Goal: Task Accomplishment & Management: Manage account settings

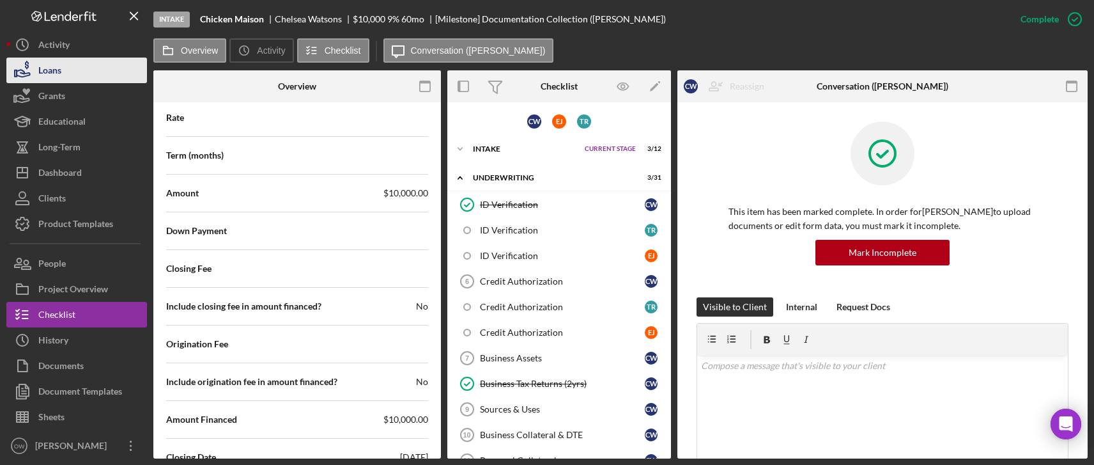
click at [57, 66] on div "Loans" at bounding box center [49, 72] width 23 height 29
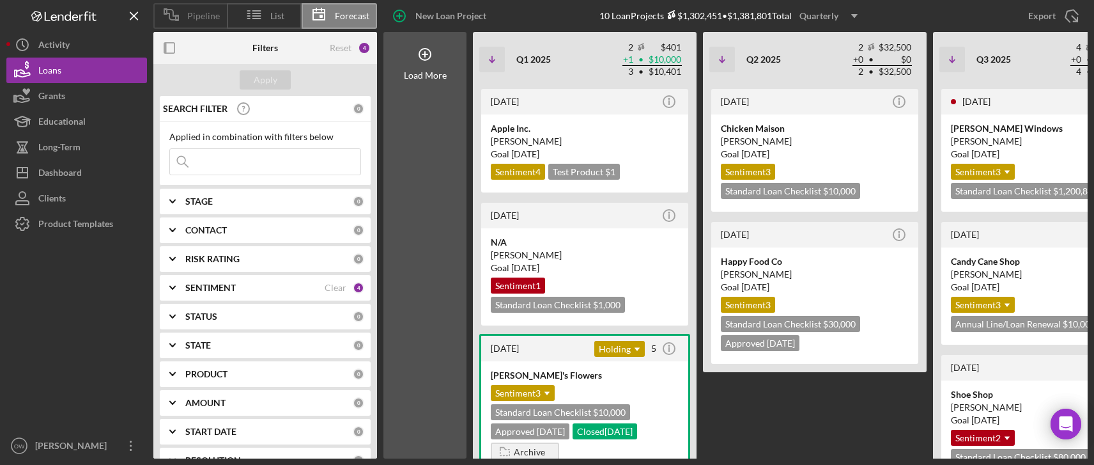
click at [205, 13] on span "Pipeline" at bounding box center [203, 16] width 33 height 10
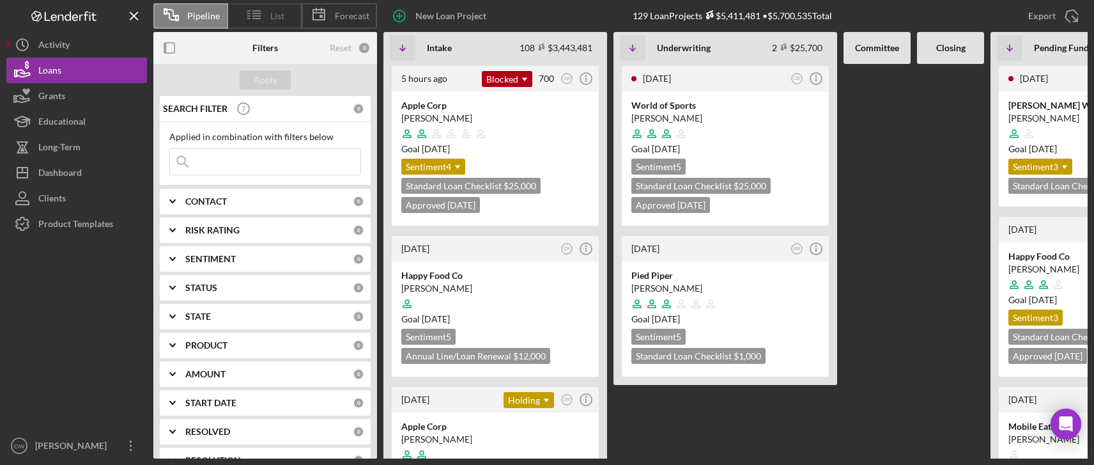
click at [256, 13] on line at bounding box center [257, 13] width 8 height 0
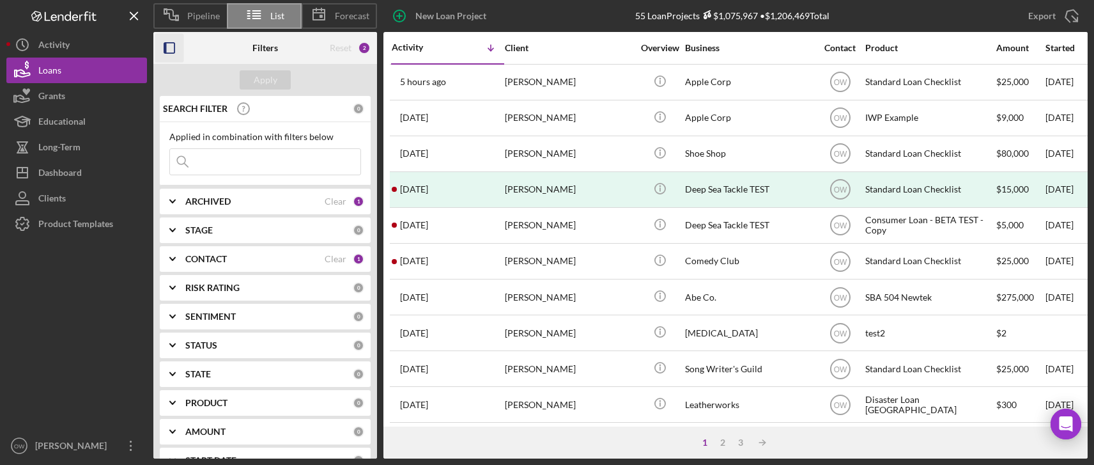
click at [165, 51] on rect "button" at bounding box center [165, 48] width 3 height 10
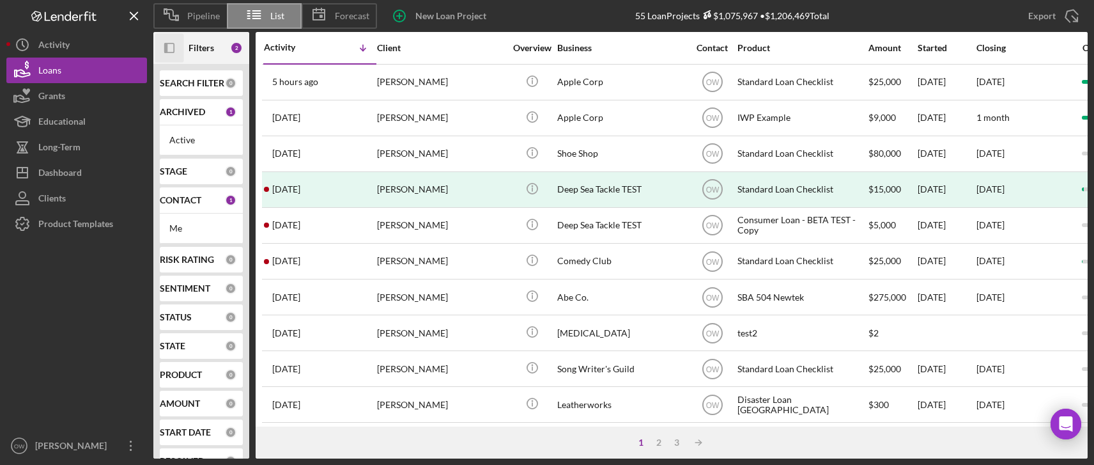
click at [329, 8] on icon at bounding box center [319, 15] width 32 height 32
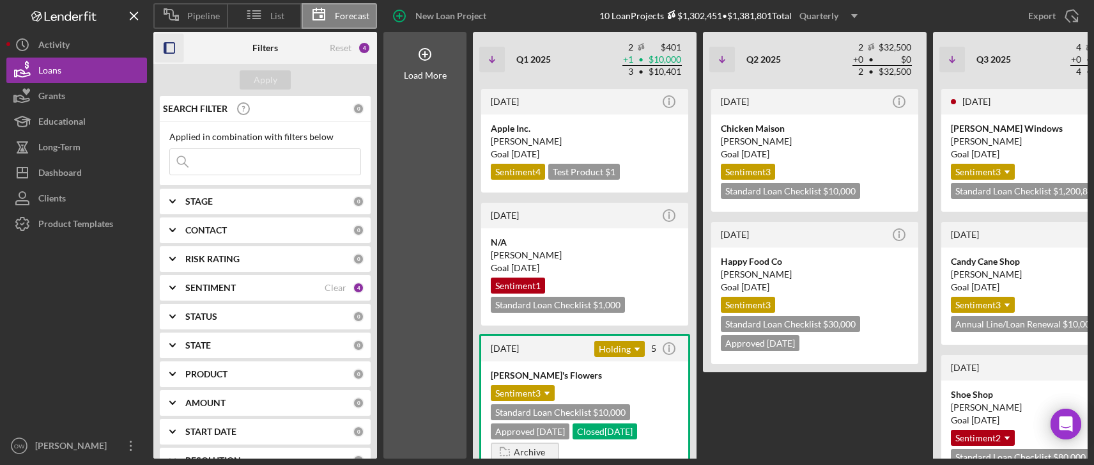
click at [174, 45] on icon "button" at bounding box center [169, 48] width 29 height 29
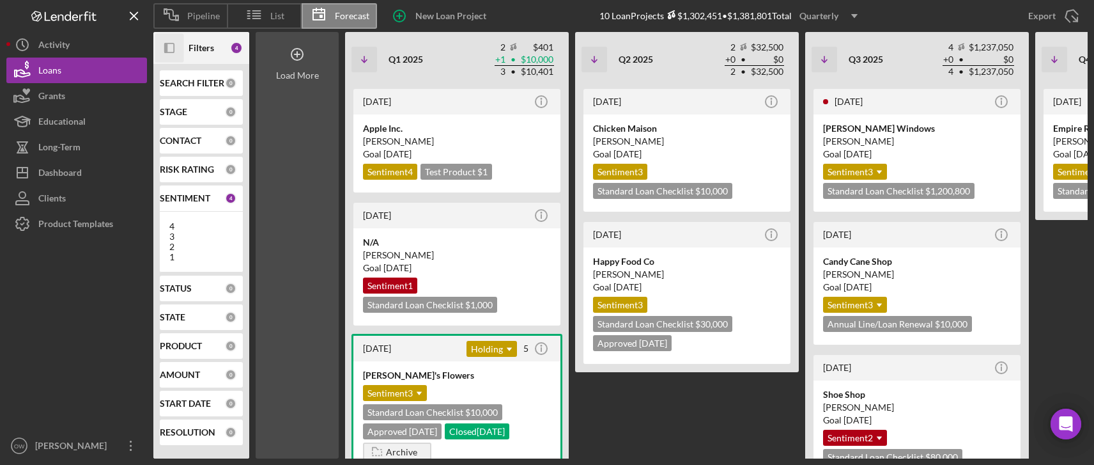
click at [301, 78] on div "Load More" at bounding box center [297, 75] width 43 height 10
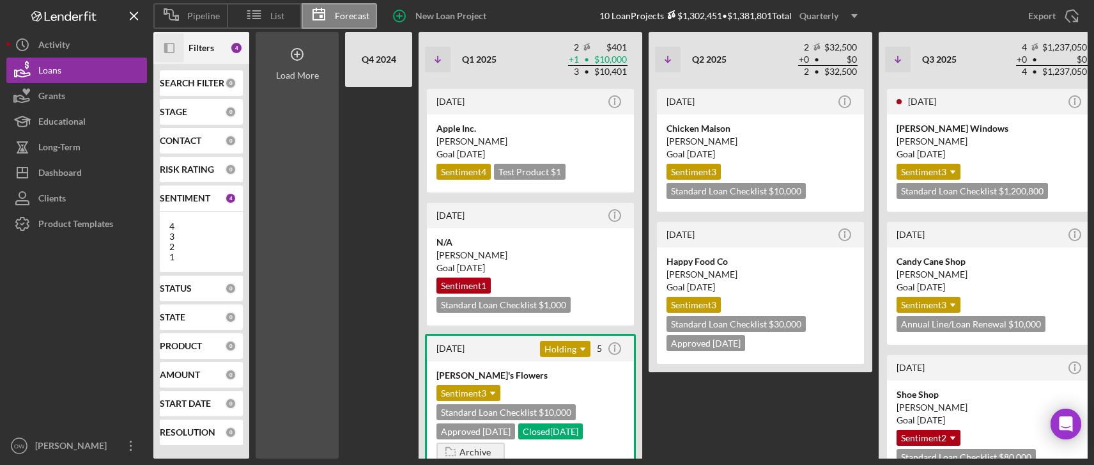
click at [327, 81] on div "Load More" at bounding box center [297, 245] width 83 height 426
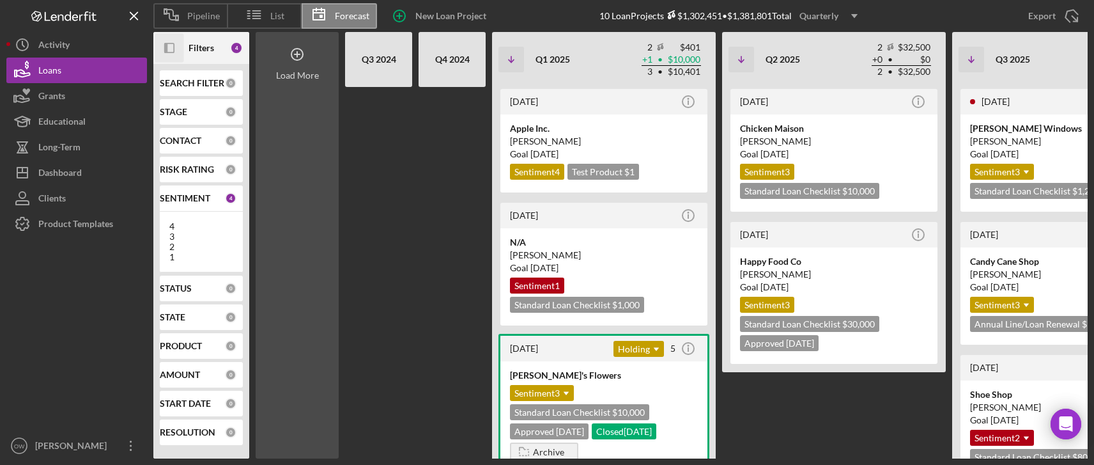
click at [327, 81] on div "Load More" at bounding box center [297, 245] width 83 height 426
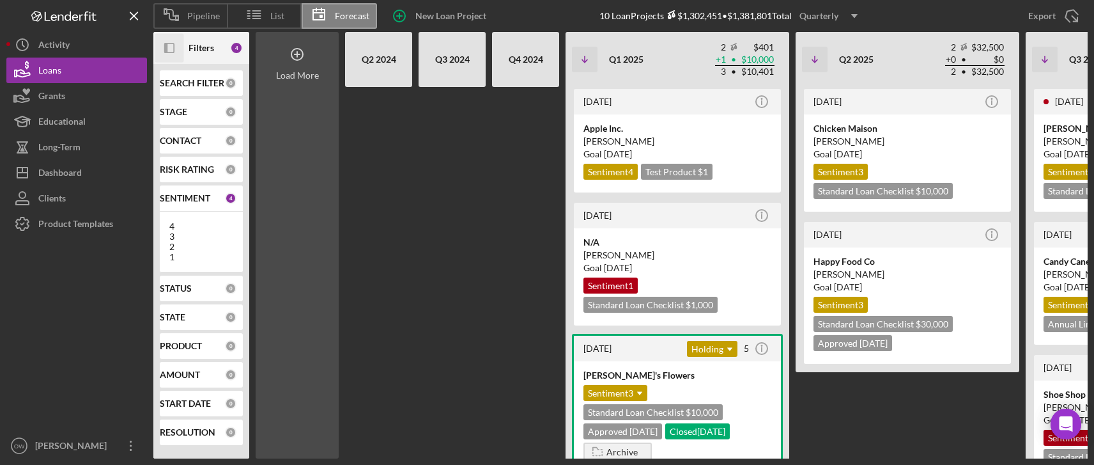
click at [327, 81] on div "Load More" at bounding box center [297, 245] width 83 height 426
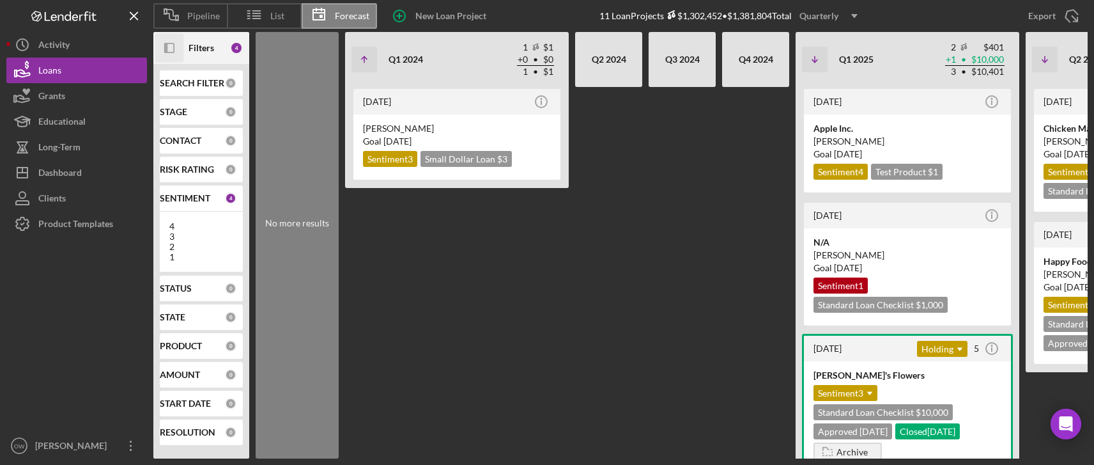
click at [327, 81] on div "No more results" at bounding box center [297, 245] width 83 height 426
click at [38, 65] on icon "button" at bounding box center [22, 70] width 32 height 32
